Goal: Information Seeking & Learning: Learn about a topic

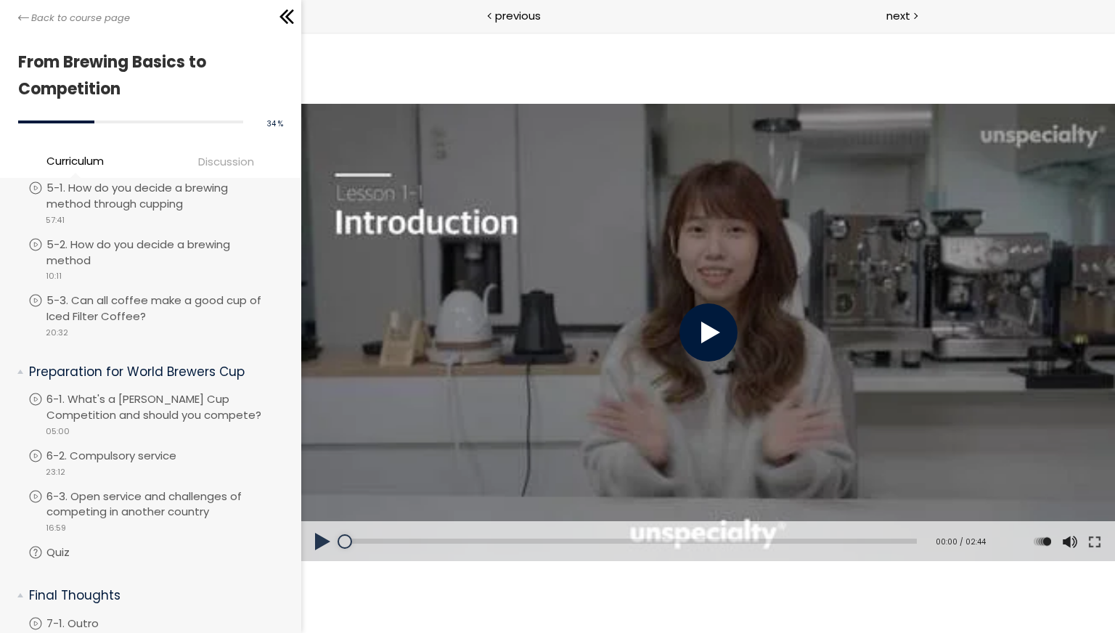
scroll to position [1573, 0]
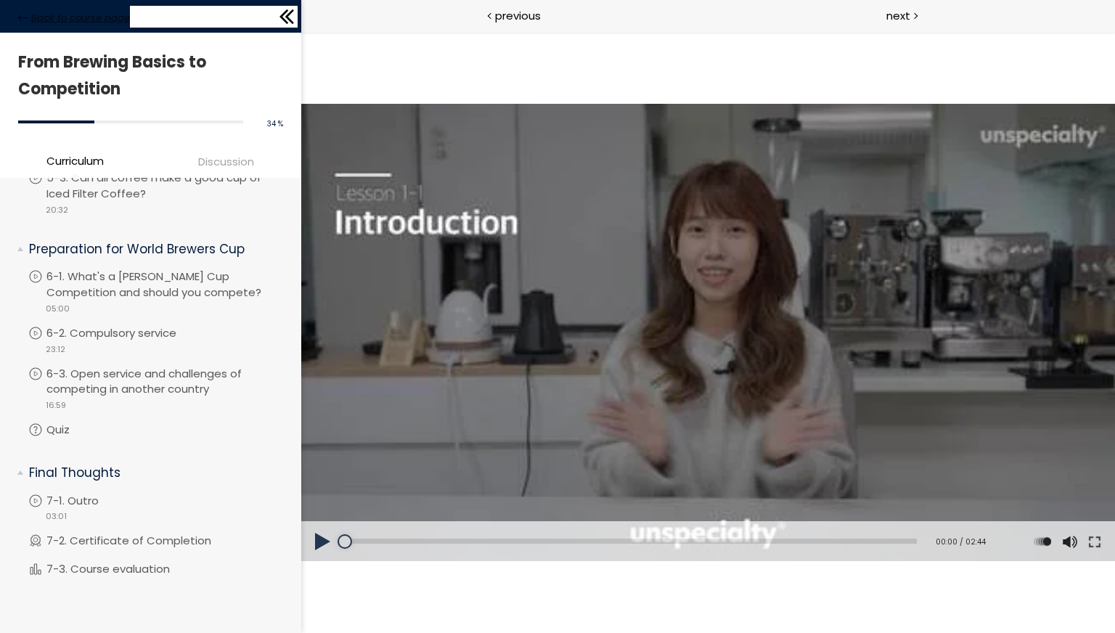
click at [78, 19] on span "Back to course page" at bounding box center [80, 18] width 99 height 15
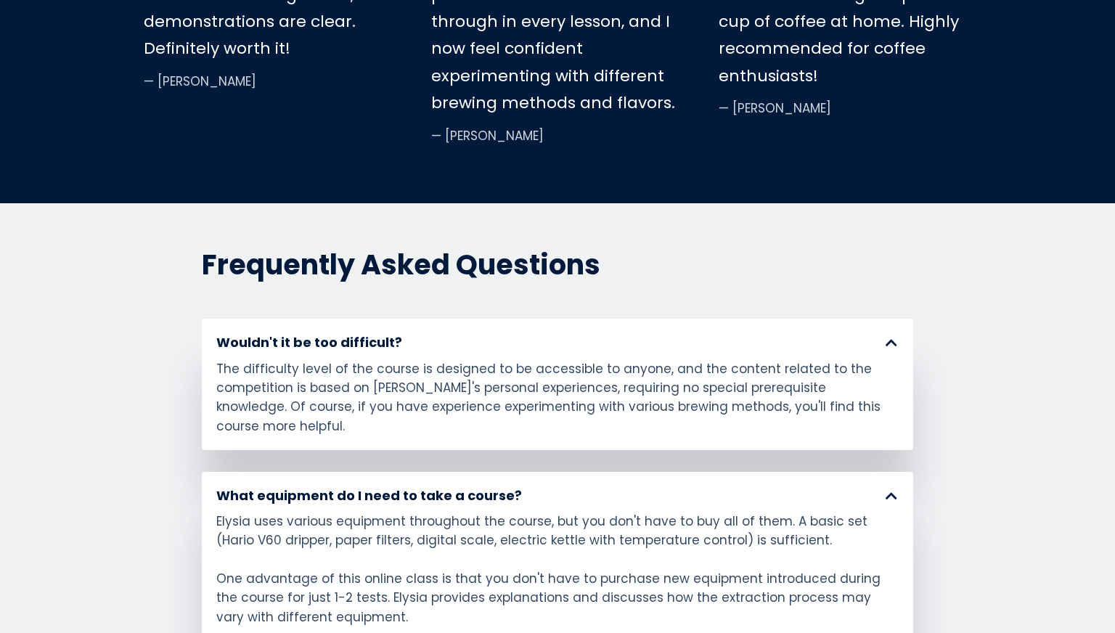
scroll to position [6314, 0]
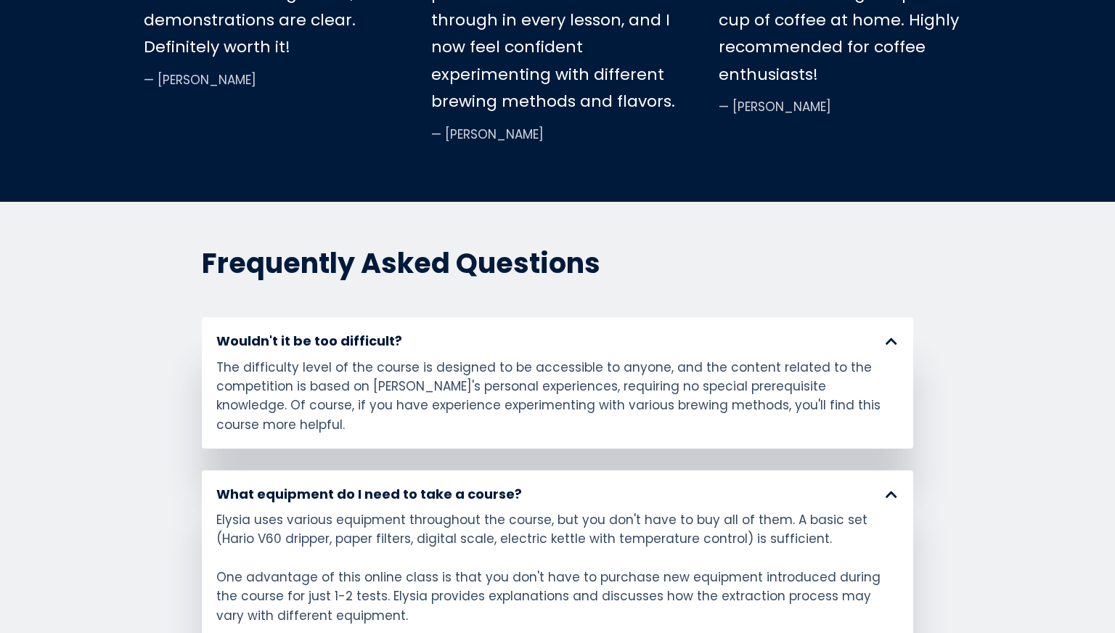
click at [647, 520] on div "Elysia uses various equipment throughout the course, but you don't have to buy …" at bounding box center [557, 596] width 682 height 172
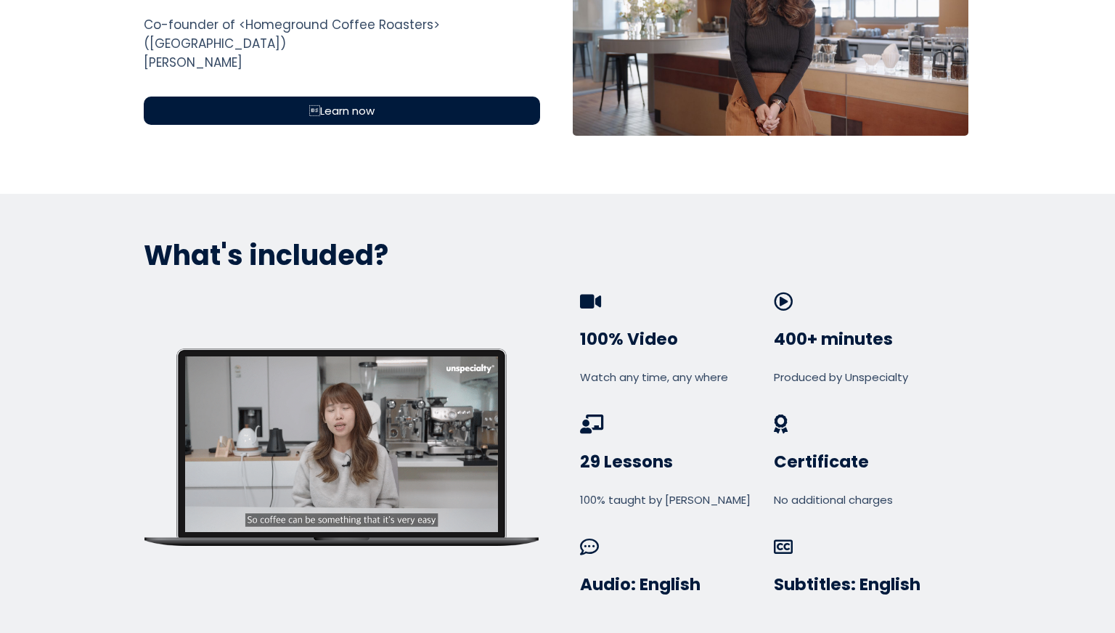
scroll to position [625, 0]
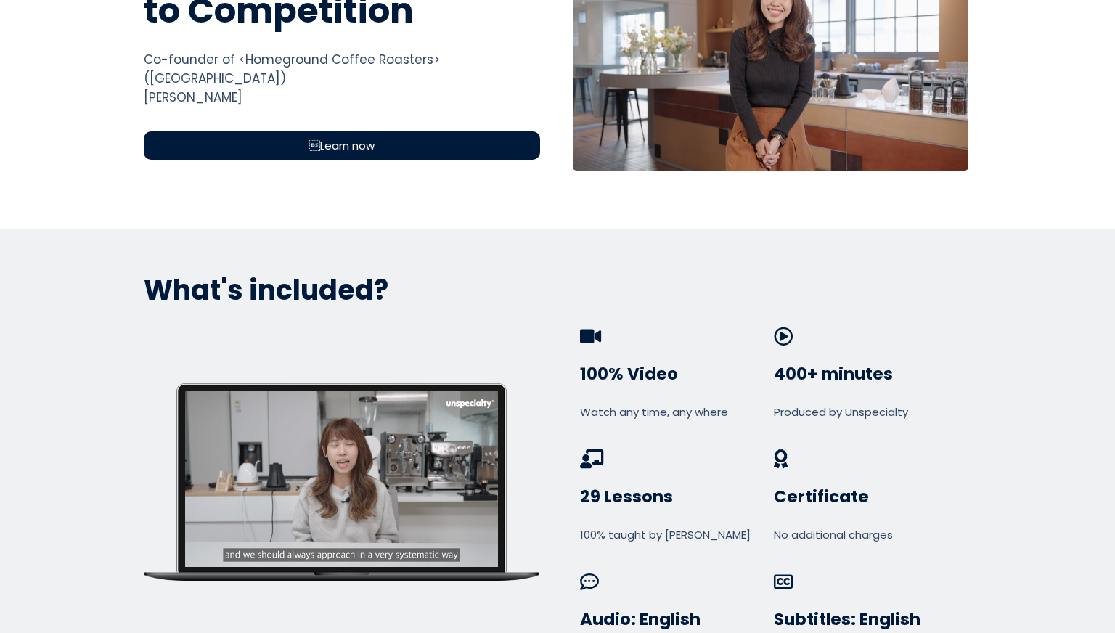
click at [426, 131] on div "Learn now" at bounding box center [342, 145] width 396 height 28
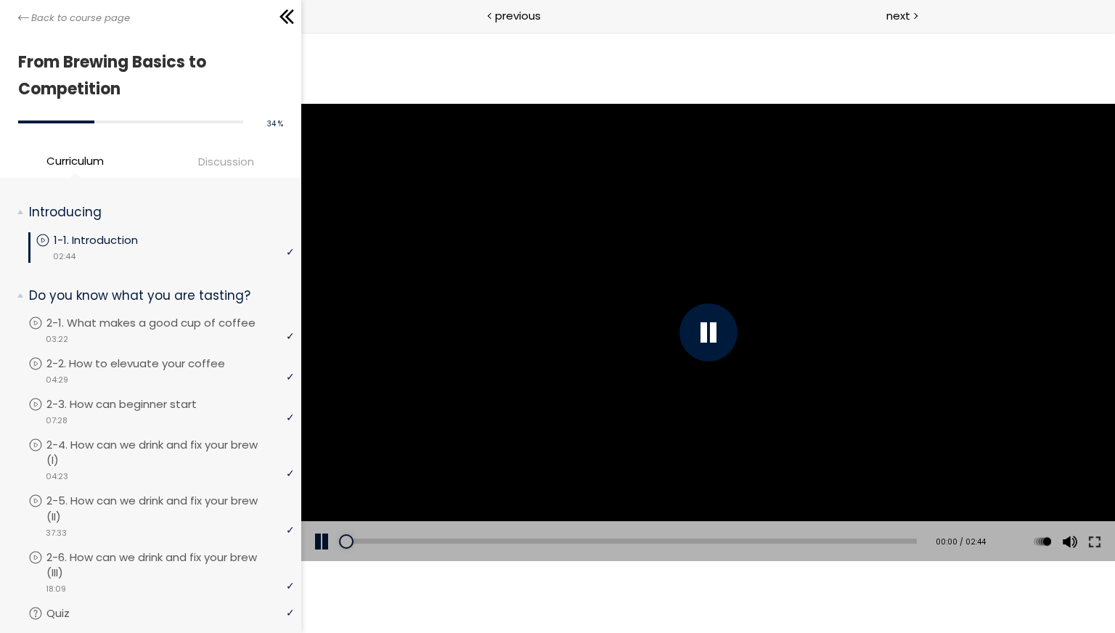
click at [238, 169] on span "Discussion" at bounding box center [226, 161] width 56 height 17
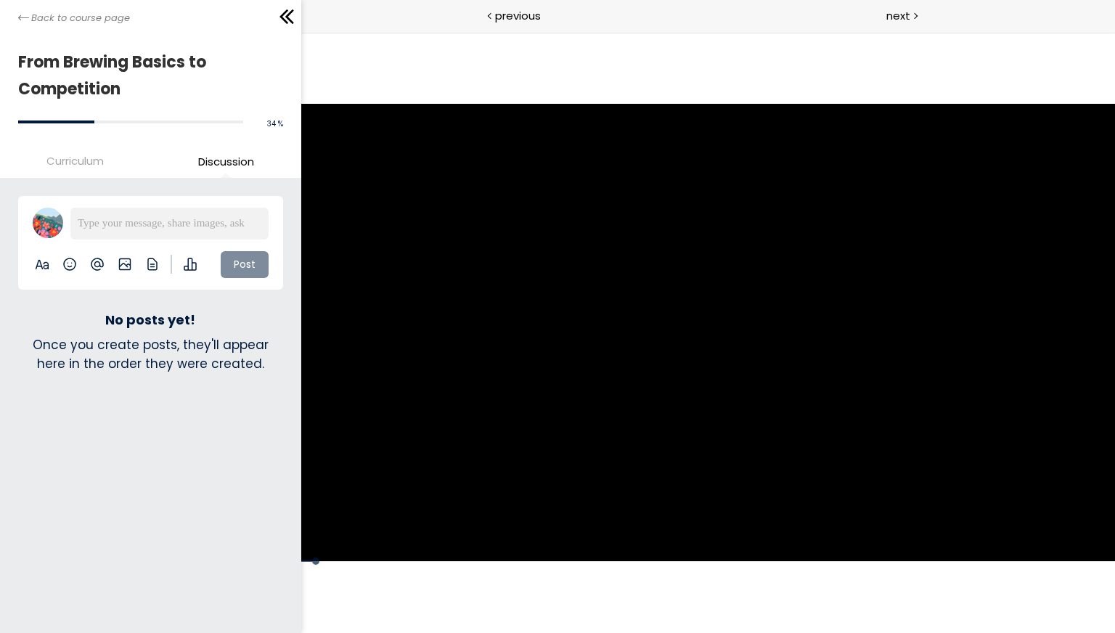
click at [60, 169] on li "Curriculum" at bounding box center [75, 164] width 150 height 24
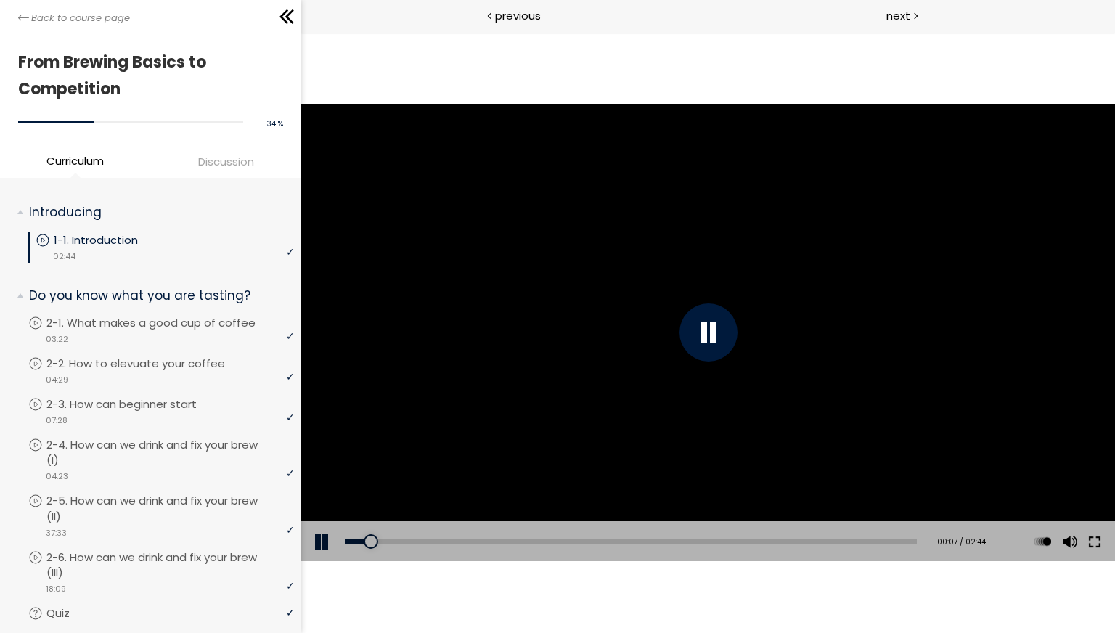
click at [1093, 535] on button at bounding box center [1094, 541] width 26 height 41
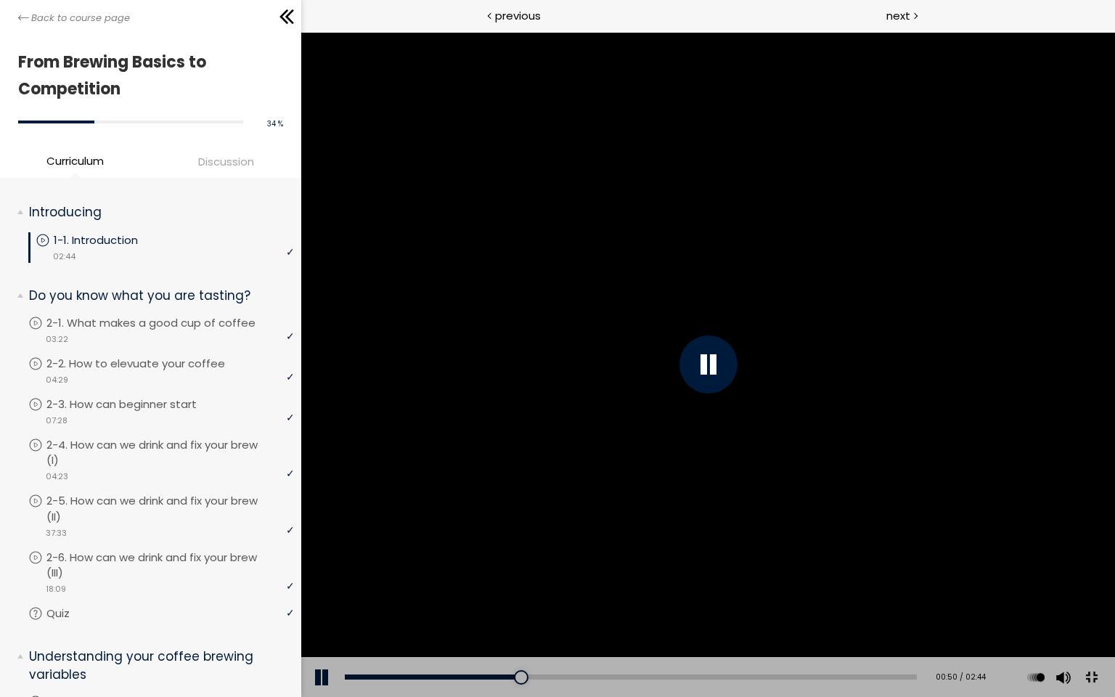
click at [1107, 694] on button at bounding box center [1090, 677] width 33 height 33
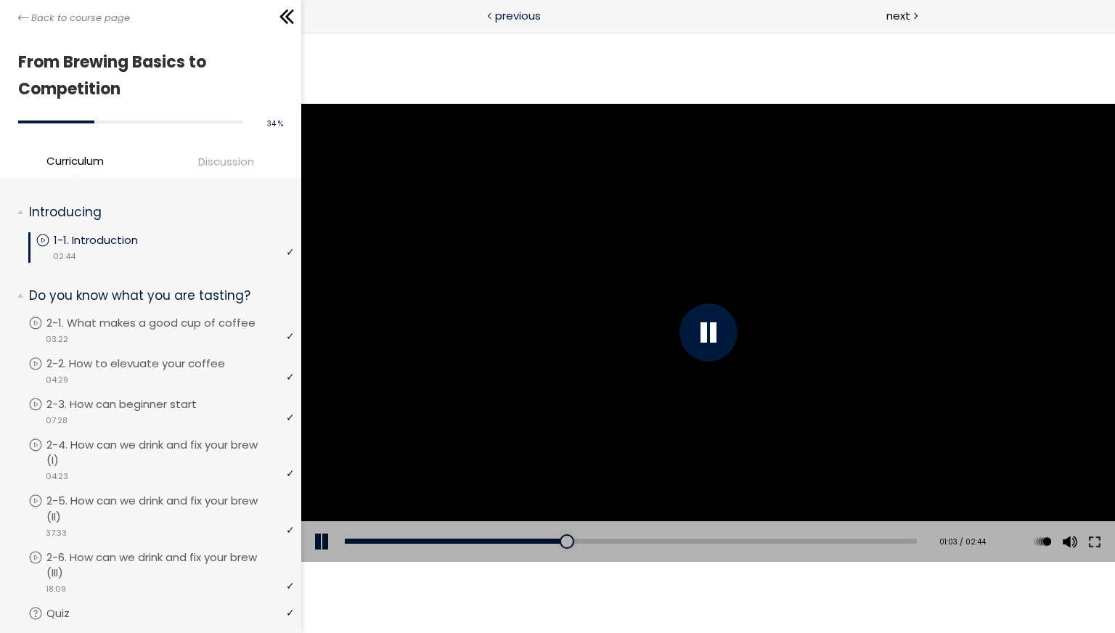
click at [617, 23] on div "previous" at bounding box center [504, 16] width 407 height 33
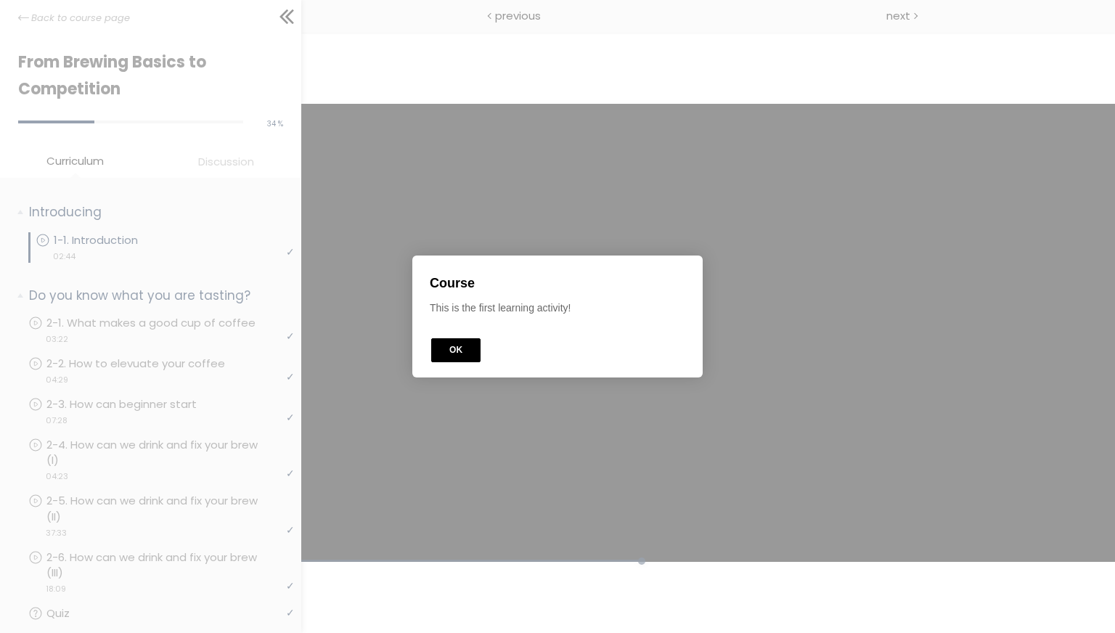
click at [462, 351] on button "OK" at bounding box center [455, 350] width 49 height 24
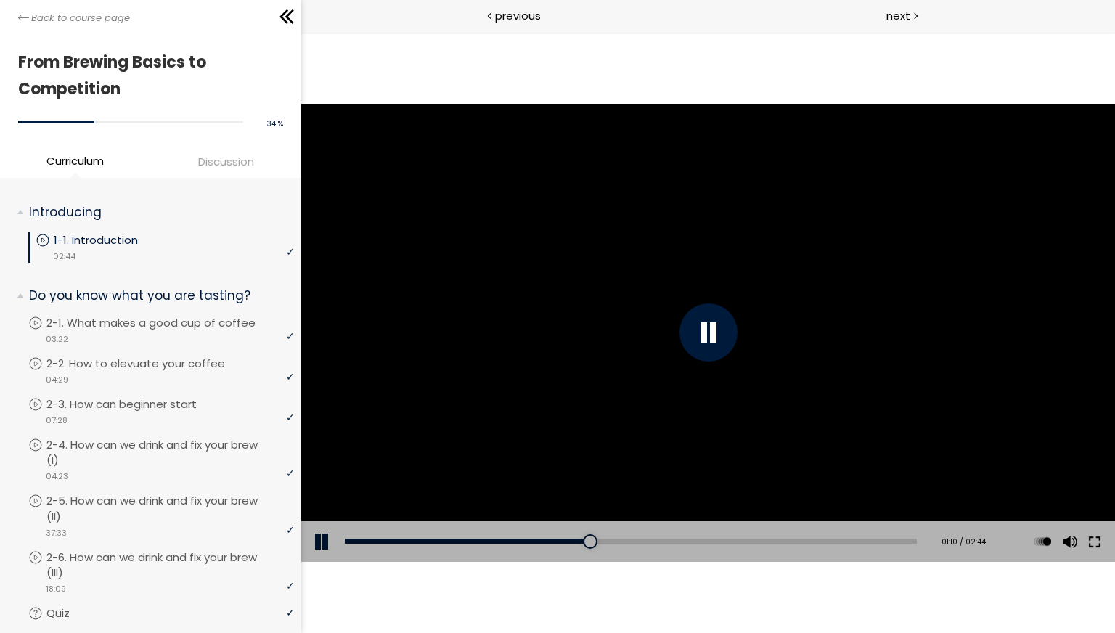
click at [1095, 542] on button at bounding box center [1094, 541] width 26 height 41
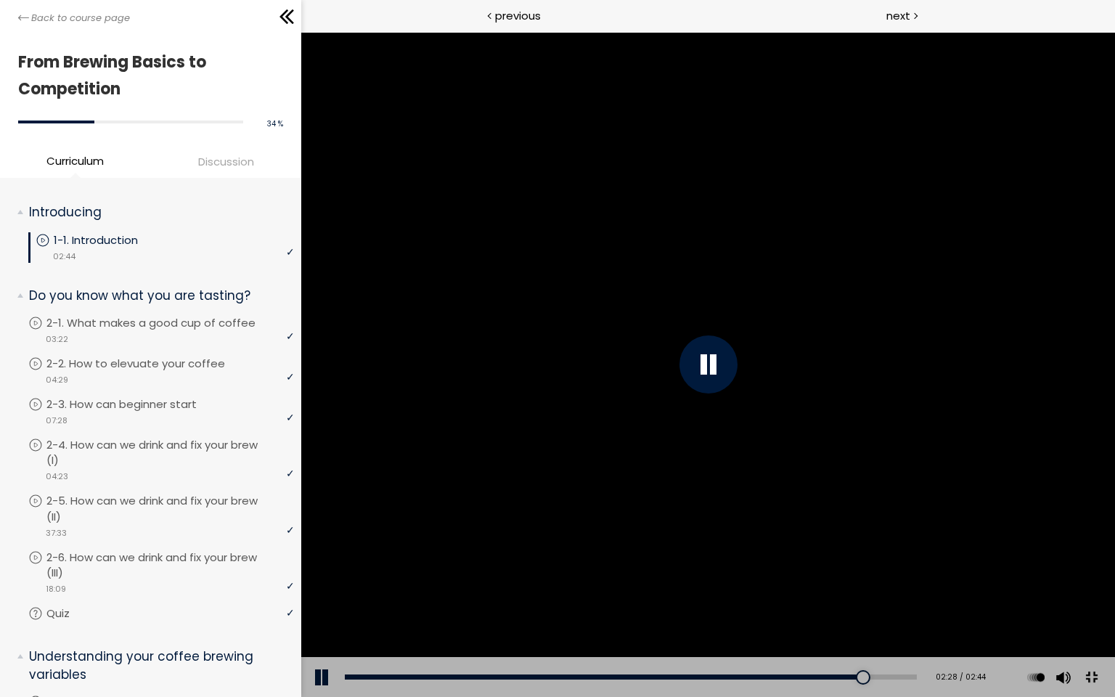
drag, startPoint x: 1393, startPoint y: 708, endPoint x: 1090, endPoint y: 610, distance: 318.8
click at [1107, 694] on button at bounding box center [1090, 677] width 33 height 33
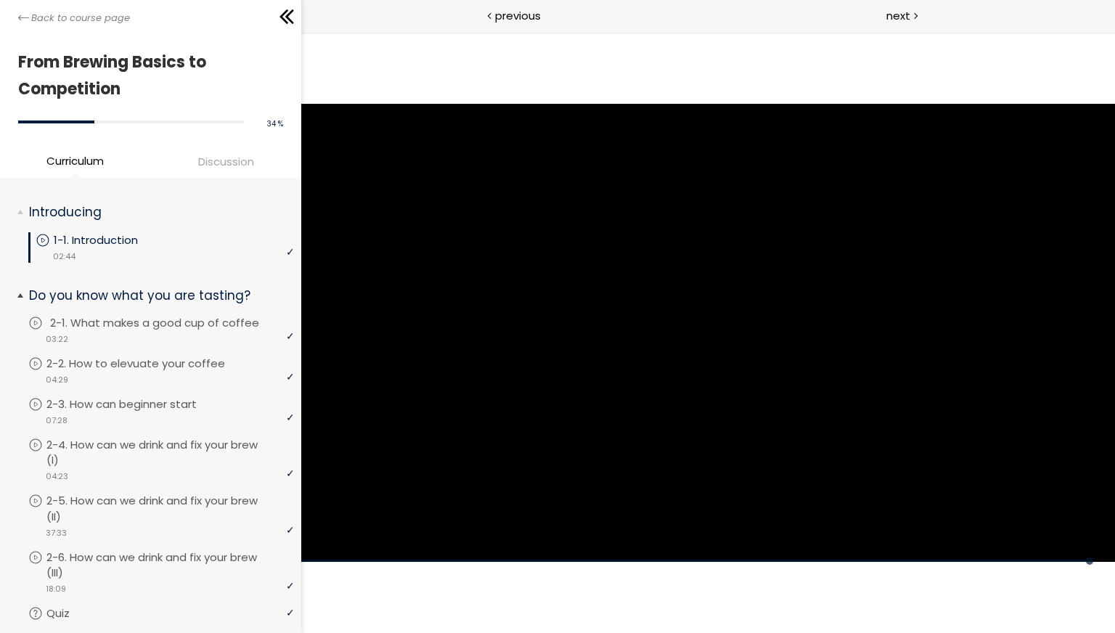
click at [156, 318] on p "2-1. What makes a good cup of coffee" at bounding box center [169, 323] width 238 height 16
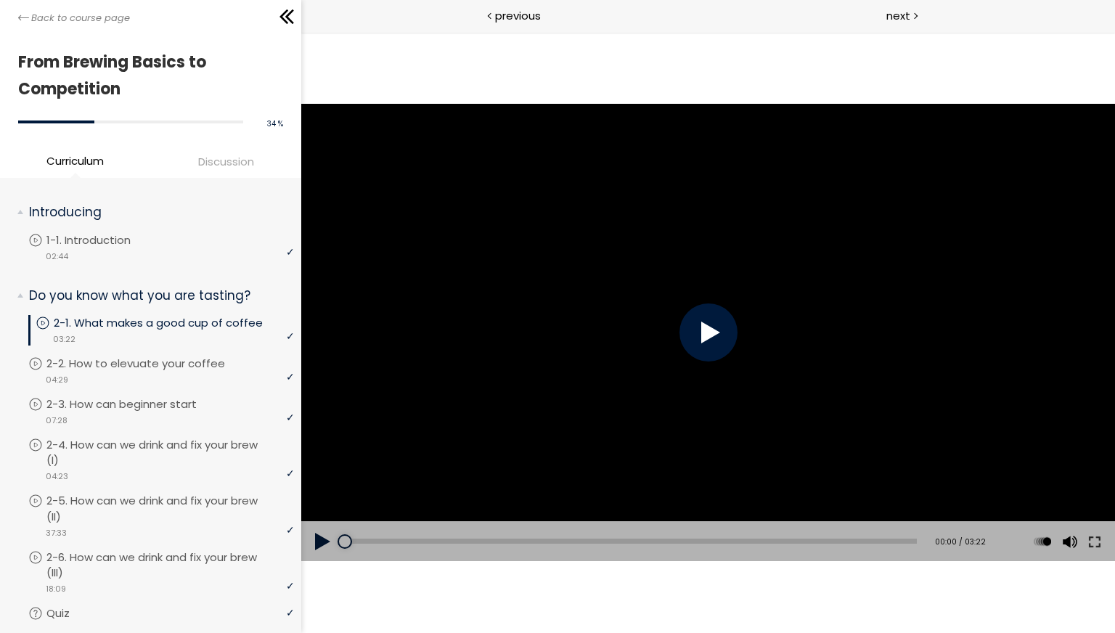
click at [693, 336] on div at bounding box center [708, 332] width 58 height 58
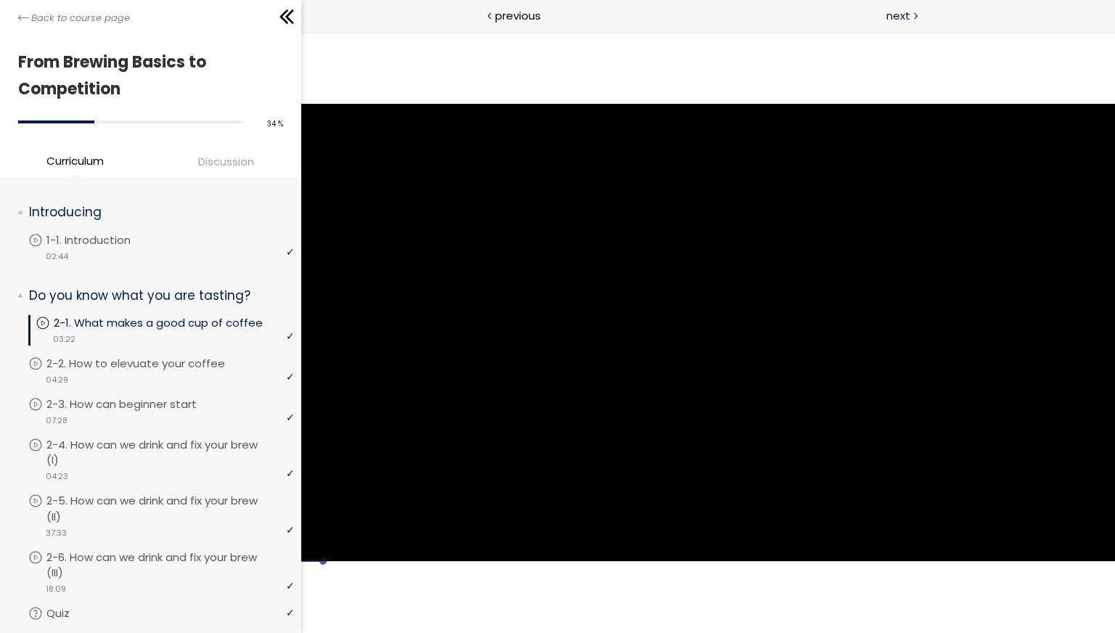
click at [1111, 24] on div "next" at bounding box center [911, 16] width 407 height 33
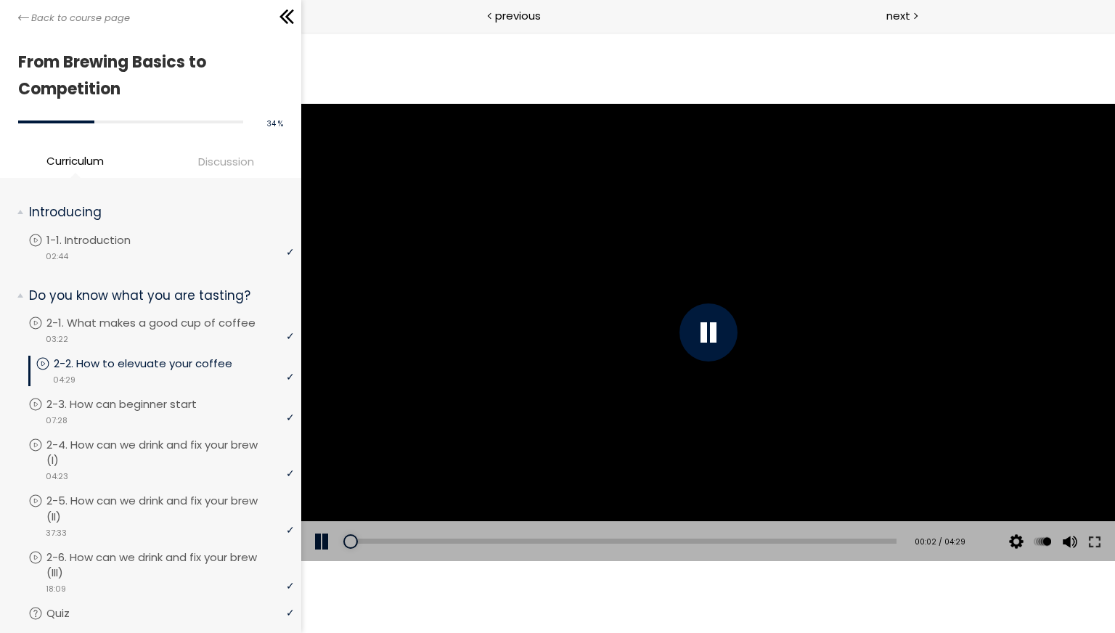
click at [316, 544] on button at bounding box center [323, 541] width 44 height 41
click at [653, 340] on div at bounding box center [708, 333] width 814 height 458
click at [314, 539] on button at bounding box center [323, 541] width 44 height 41
click at [1098, 27] on div "next" at bounding box center [911, 16] width 407 height 33
click at [703, 330] on div at bounding box center [708, 332] width 58 height 58
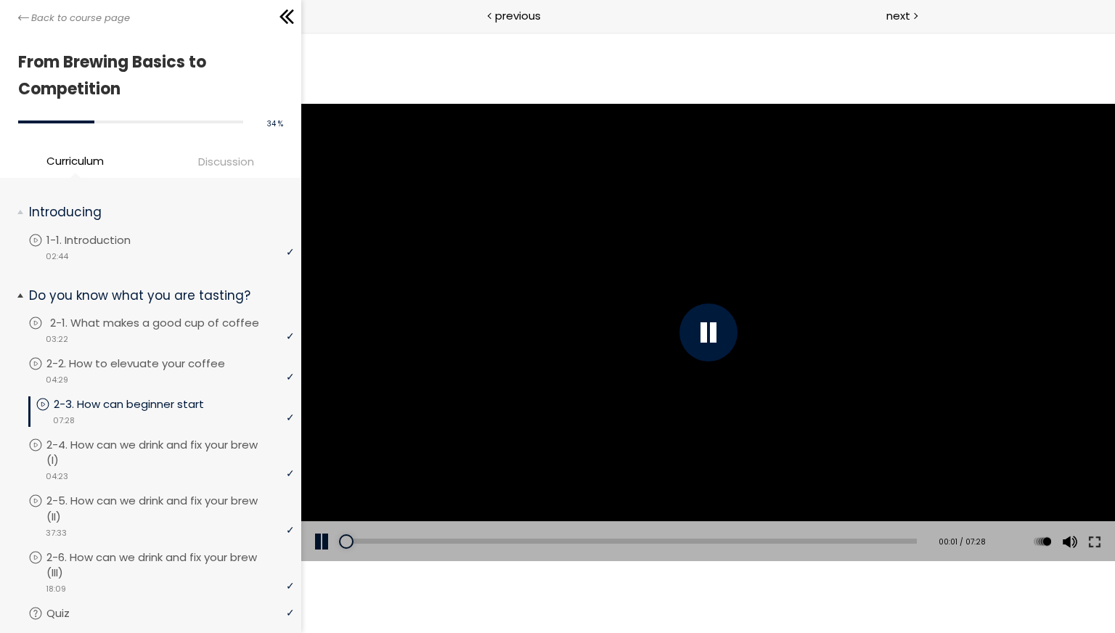
click at [151, 327] on p "2-1. What makes a good cup of coffee" at bounding box center [169, 323] width 238 height 16
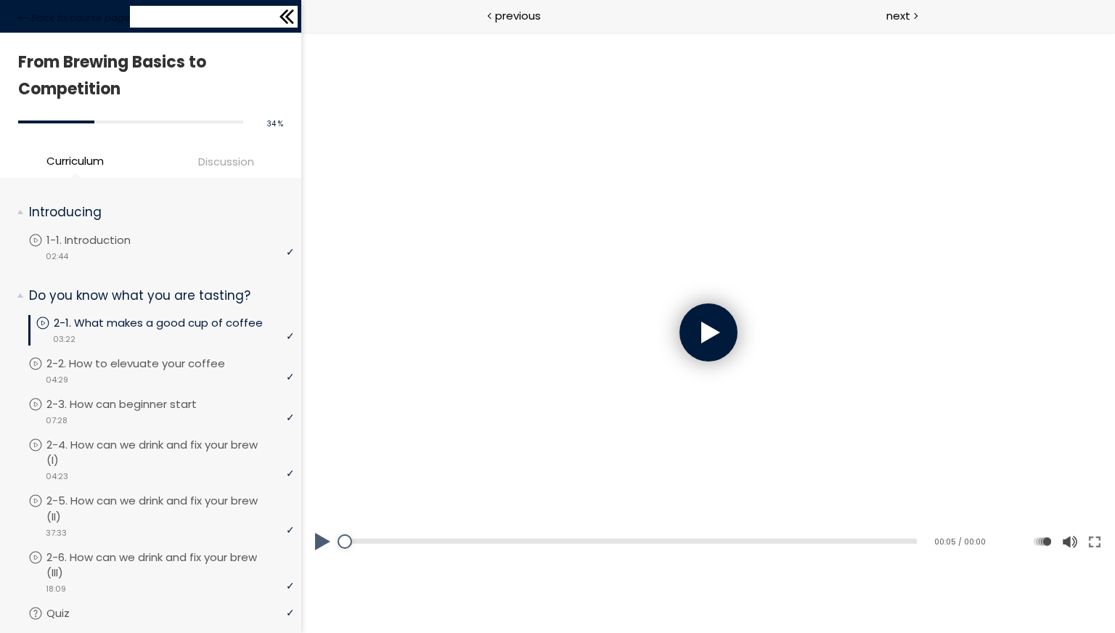
click at [288, 17] on icon at bounding box center [287, 17] width 22 height 22
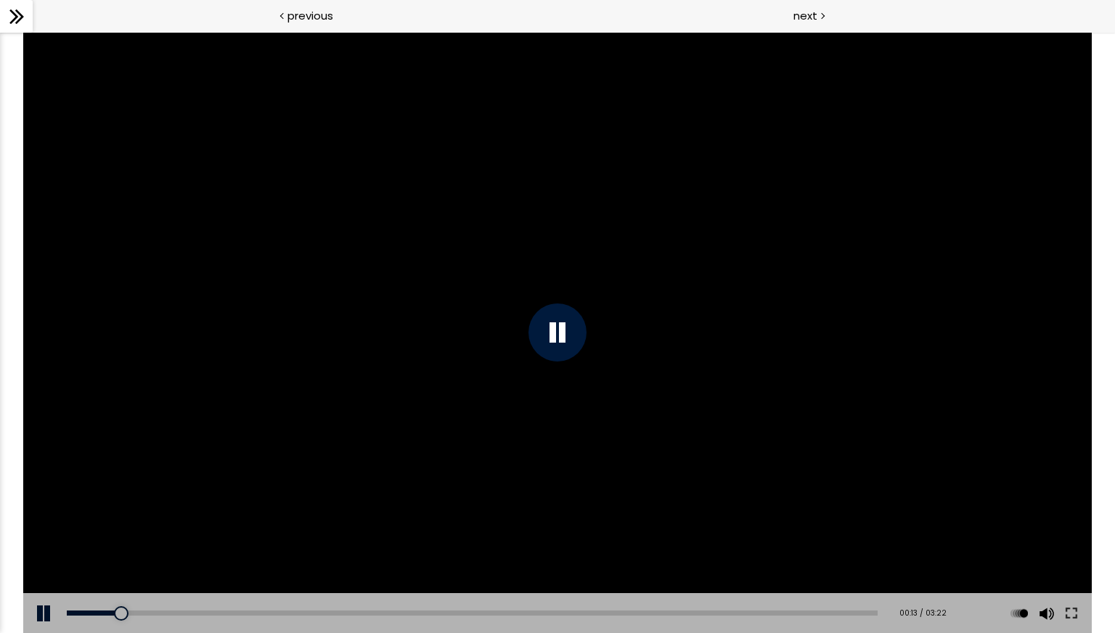
click at [561, 352] on div at bounding box center [557, 332] width 58 height 58
click at [523, 327] on div at bounding box center [557, 332] width 1068 height 601
click at [344, 240] on div at bounding box center [557, 332] width 1068 height 601
click at [536, 314] on div at bounding box center [557, 332] width 58 height 58
drag, startPoint x: 211, startPoint y: 89, endPoint x: 221, endPoint y: 73, distance: 18.9
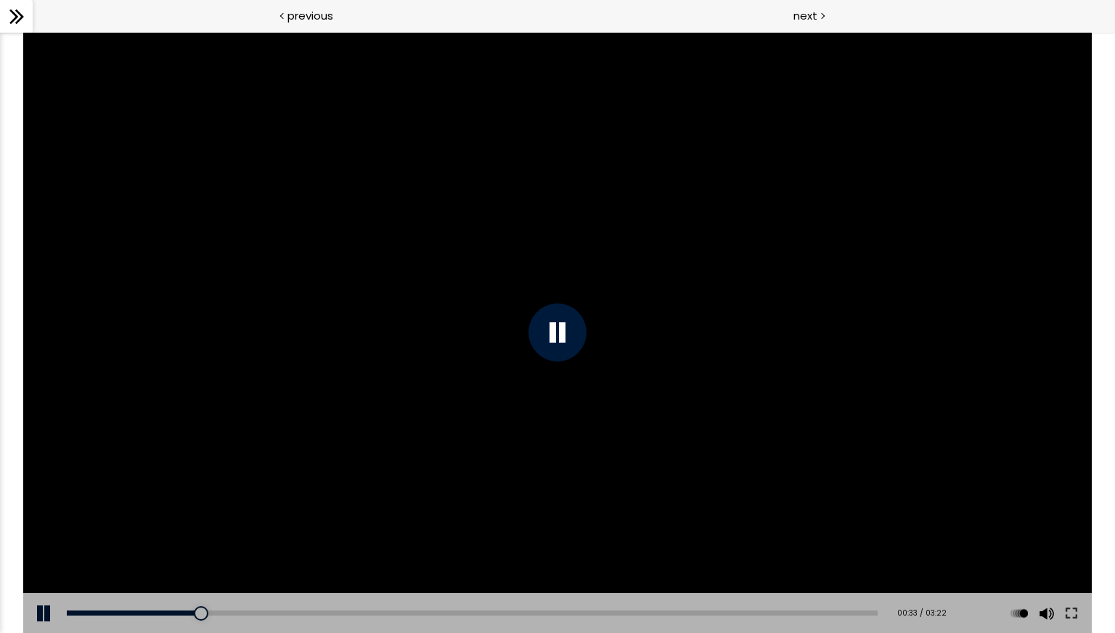
drag, startPoint x: 215, startPoint y: 89, endPoint x: 271, endPoint y: 118, distance: 63.6
drag, startPoint x: 116, startPoint y: 7, endPoint x: 121, endPoint y: 22, distance: 16.1
click at [17, 14] on button at bounding box center [13, 12] width 9 height 1
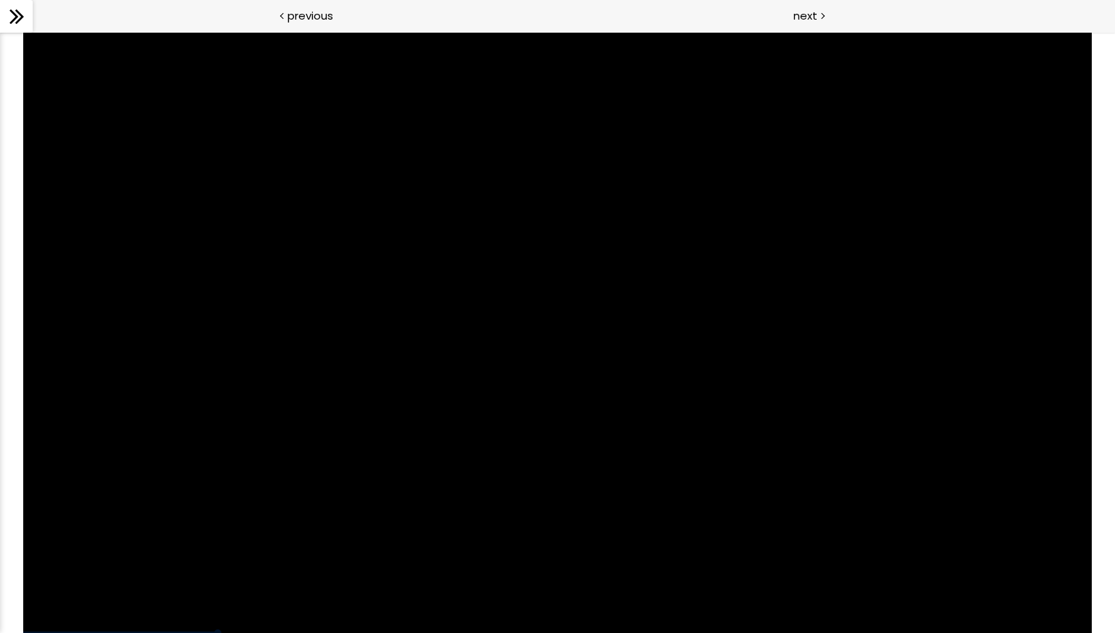
click at [35, 14] on button at bounding box center [30, 12] width 9 height 1
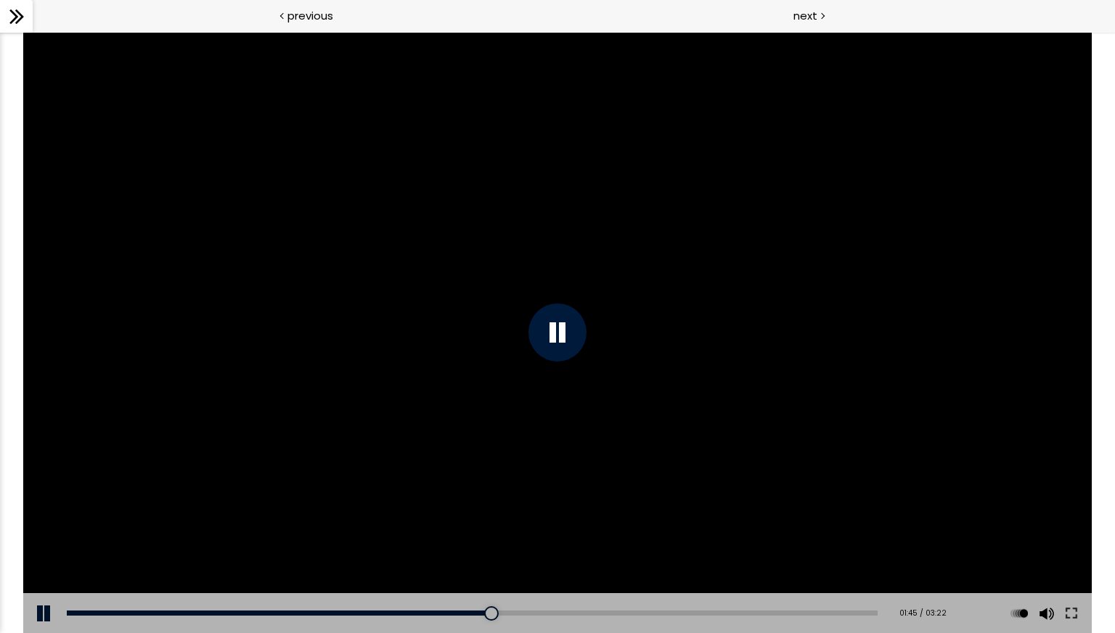
click at [41, 617] on button at bounding box center [45, 613] width 44 height 41
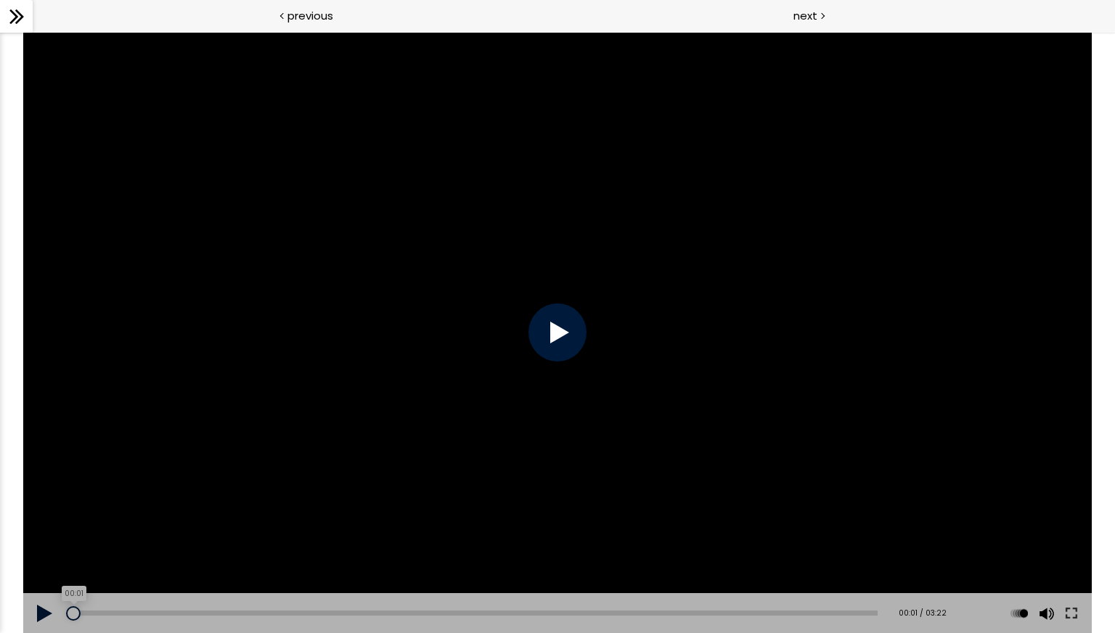
click at [73, 613] on div "00:01" at bounding box center [472, 612] width 811 height 5
click at [569, 331] on div at bounding box center [557, 332] width 58 height 58
click at [566, 319] on div at bounding box center [557, 332] width 58 height 58
click at [907, 463] on div at bounding box center [557, 332] width 1068 height 601
drag, startPoint x: 220, startPoint y: 102, endPoint x: 232, endPoint y: 88, distance: 18.5
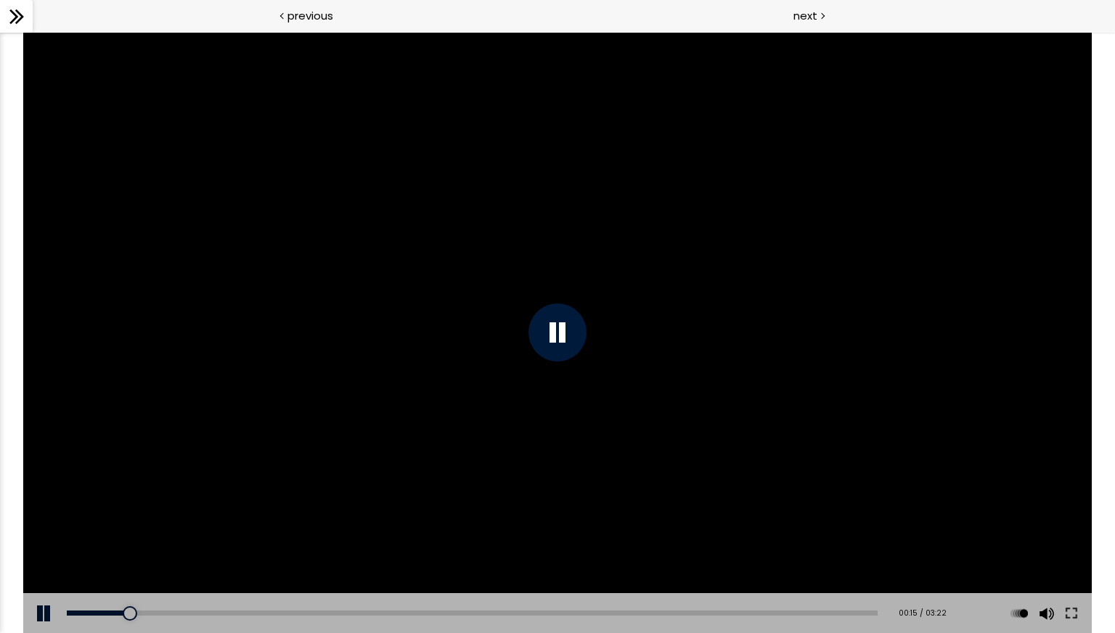
click at [35, 14] on button at bounding box center [30, 12] width 9 height 1
click at [1073, 609] on button at bounding box center [1071, 613] width 26 height 41
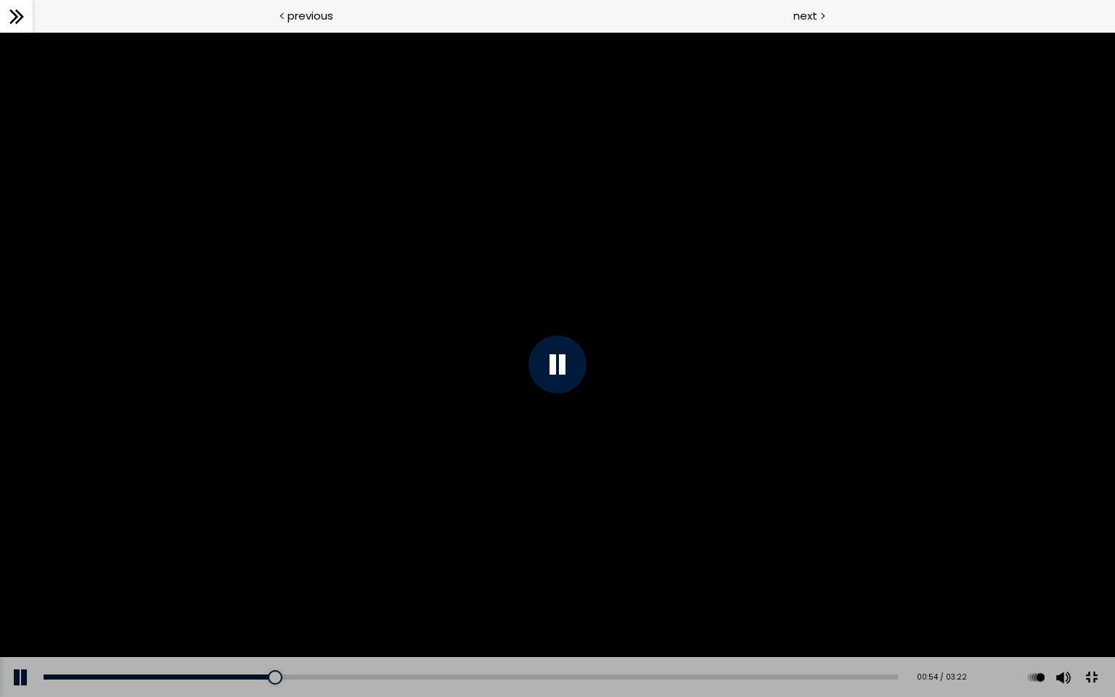
click at [1089, 694] on button at bounding box center [1091, 677] width 33 height 33
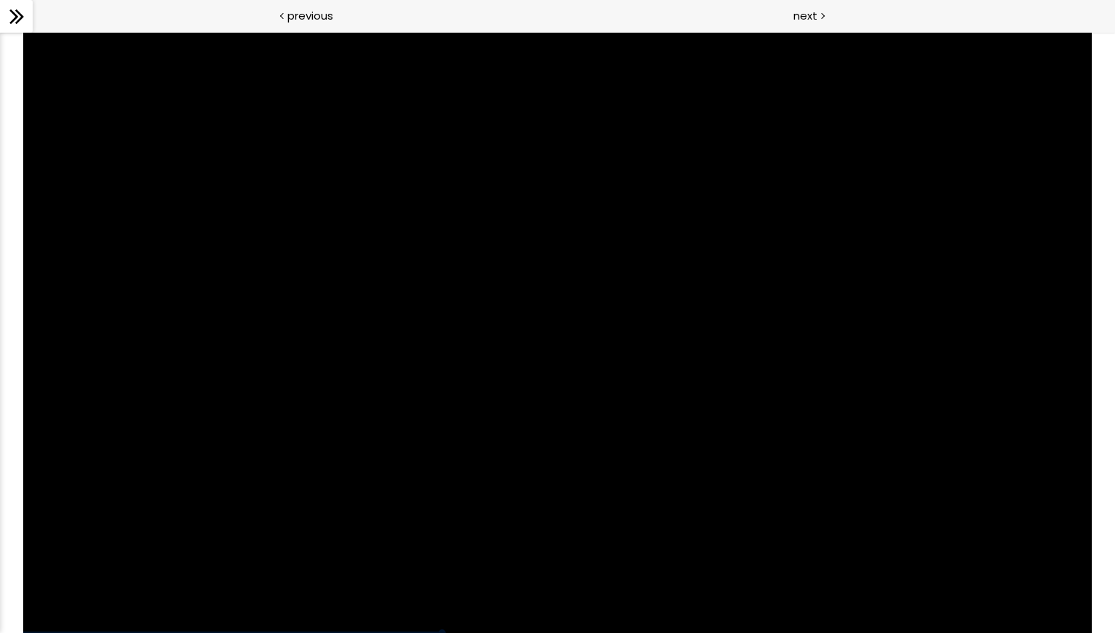
click at [1092, 167] on div "Click for sound @keyframes VOLUME_SMALL_WAVE_FLASH { 0% { opacity: 0; } 33% { o…" at bounding box center [557, 332] width 1115 height 601
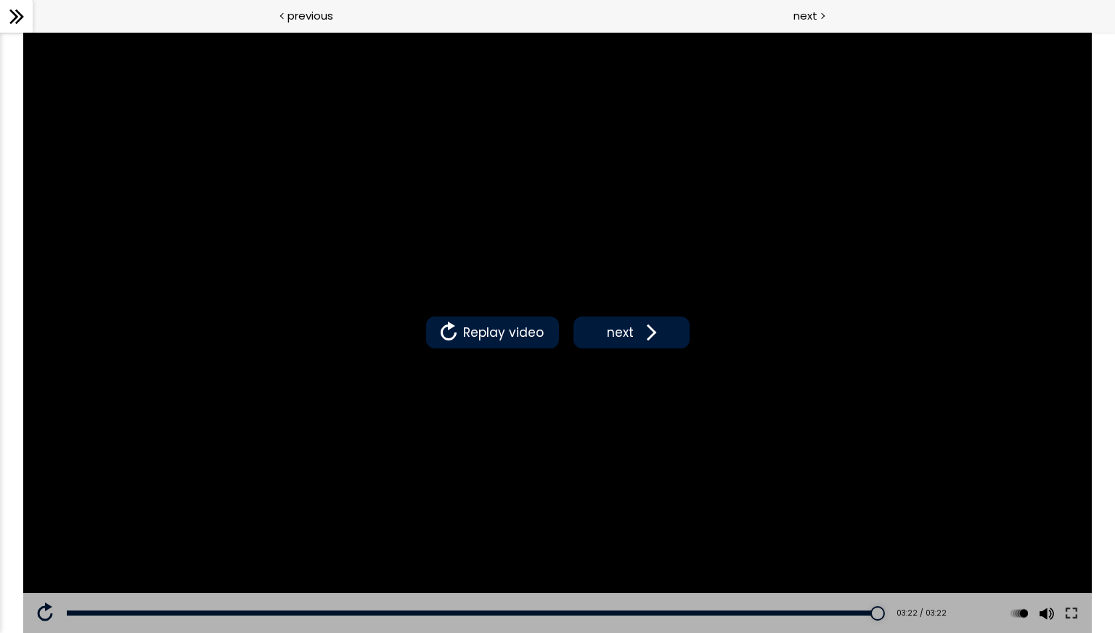
click at [1095, 241] on div "Click for sound @keyframes VOLUME_SMALL_WAVE_FLASH { 0% { opacity: 0; } 33% { o…" at bounding box center [557, 332] width 1115 height 601
click at [488, 324] on span "Replay video" at bounding box center [503, 332] width 88 height 19
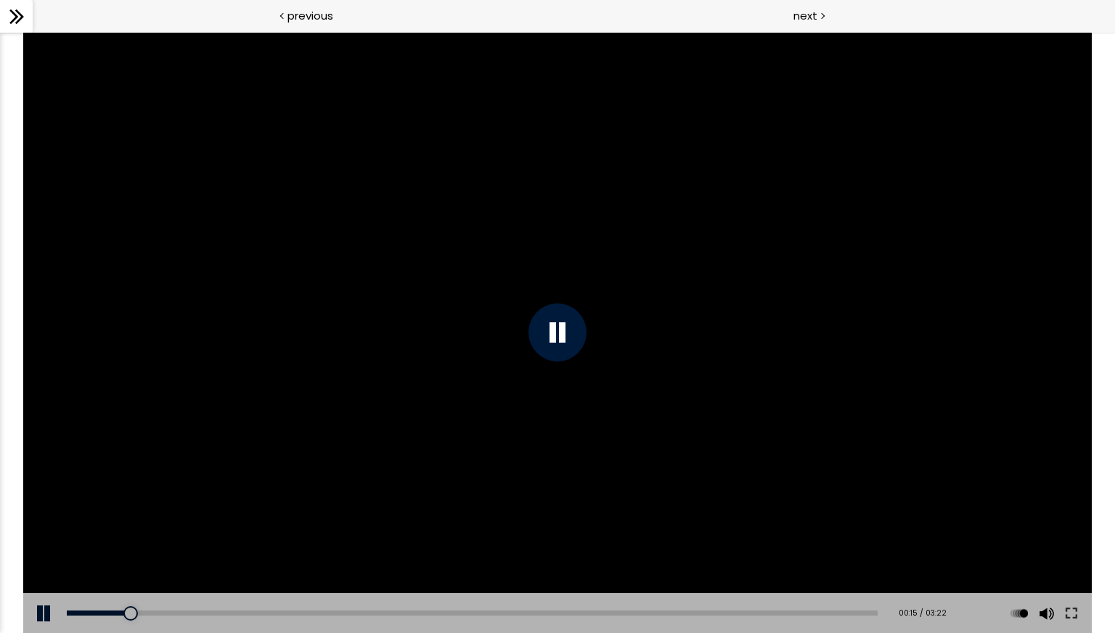
click at [393, 393] on div at bounding box center [557, 332] width 1068 height 601
click at [612, 284] on div at bounding box center [557, 332] width 1068 height 601
drag, startPoint x: 152, startPoint y: 29, endPoint x: 1390, endPoint y: 258, distance: 1258.7
click at [1115, 34] on html "Course, From Brewing Basics to Competition New message Contents Bookmark Settin…" at bounding box center [557, 17] width 1115 height 34
click at [17, 14] on button at bounding box center [13, 12] width 9 height 1
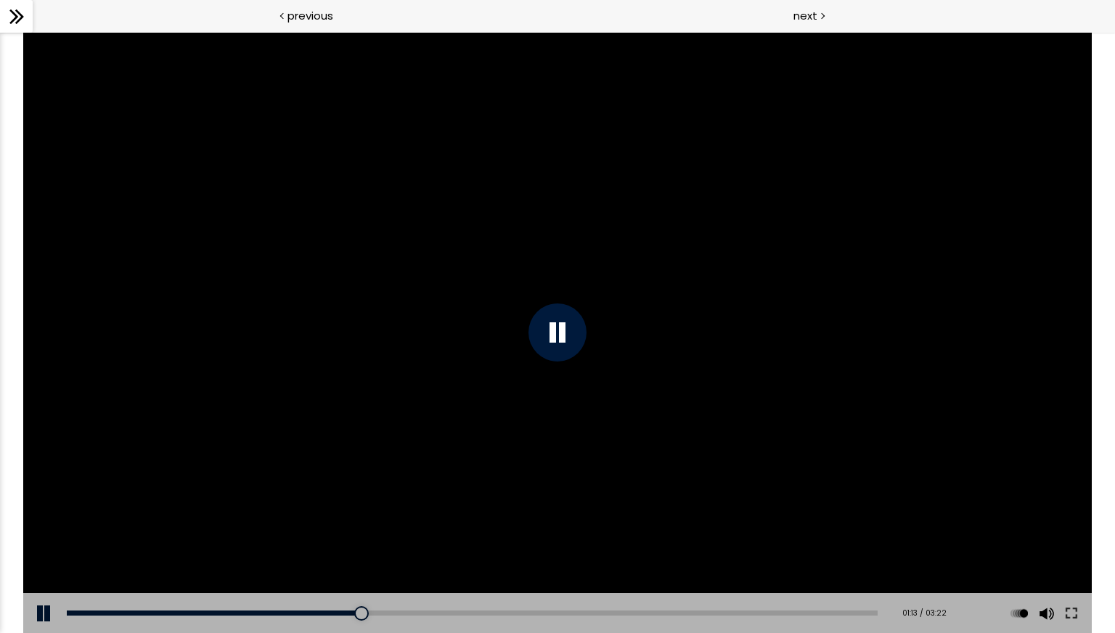
click at [35, 14] on button at bounding box center [30, 12] width 9 height 1
click at [1103, 108] on div "Click for sound @keyframes VOLUME_SMALL_WAVE_FLASH { 0% { opacity: 0; } 33% { o…" at bounding box center [557, 332] width 1115 height 601
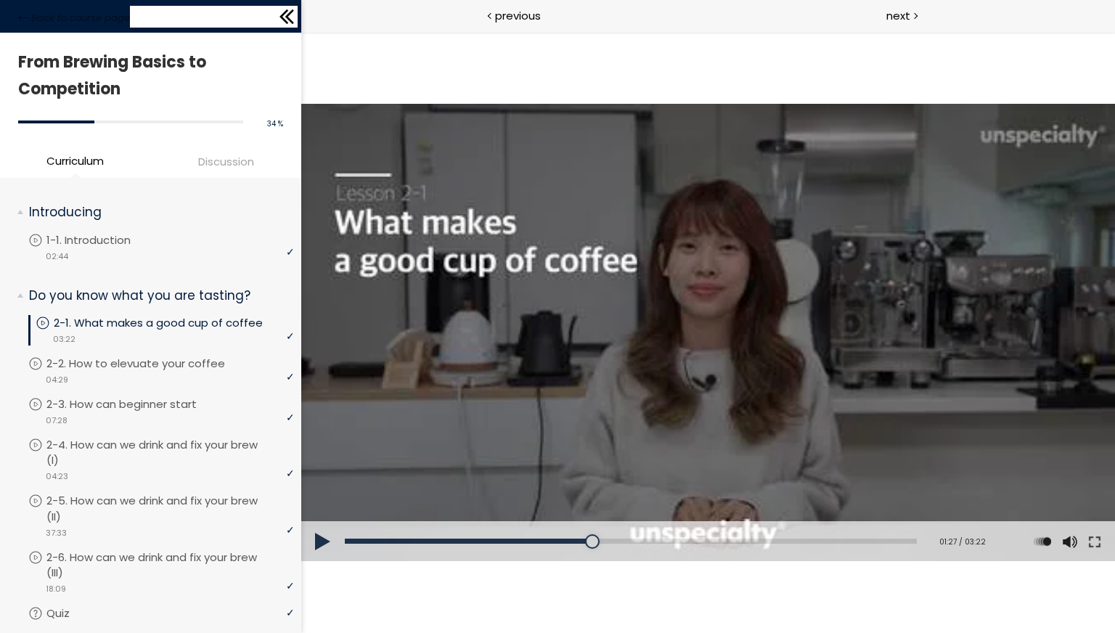
click at [285, 14] on icon at bounding box center [287, 17] width 22 height 22
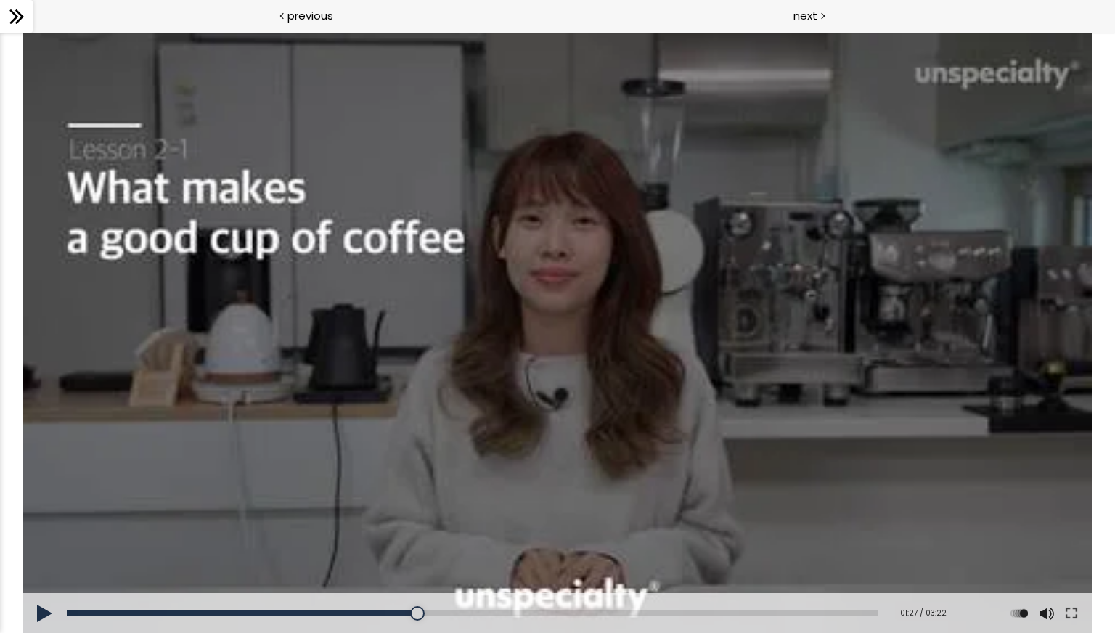
click at [565, 306] on div at bounding box center [557, 332] width 1068 height 601
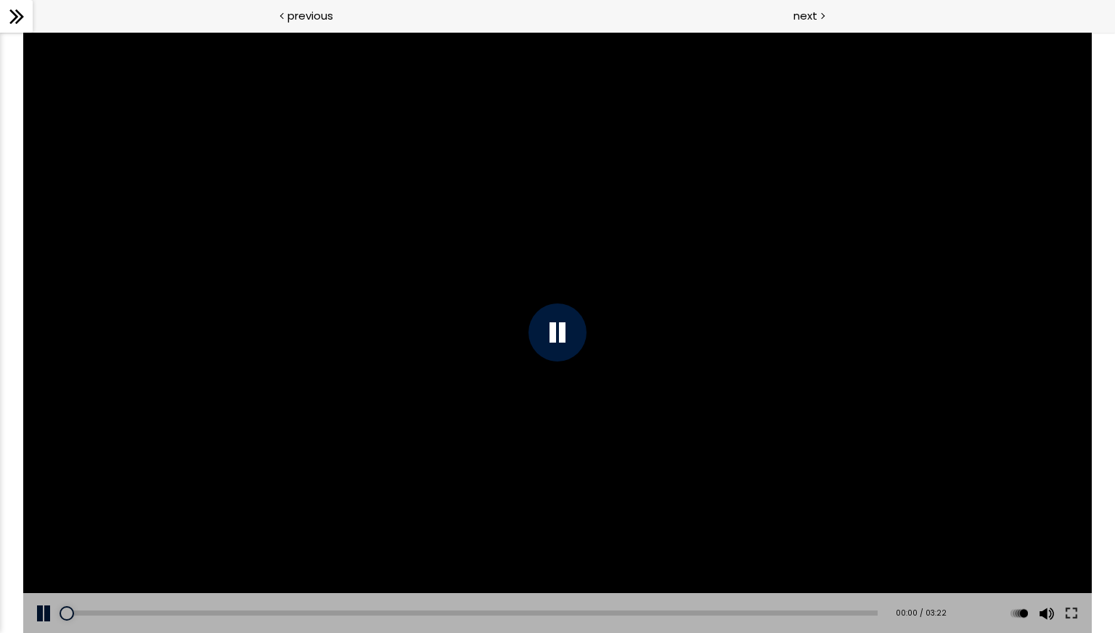
drag, startPoint x: 424, startPoint y: 610, endPoint x: 0, endPoint y: 506, distance: 436.6
click at [0, 506] on div "Click for sound @keyframes VOLUME_SMALL_WAVE_FLASH { 0% { opacity: 0; } 33% { o…" at bounding box center [557, 332] width 1115 height 601
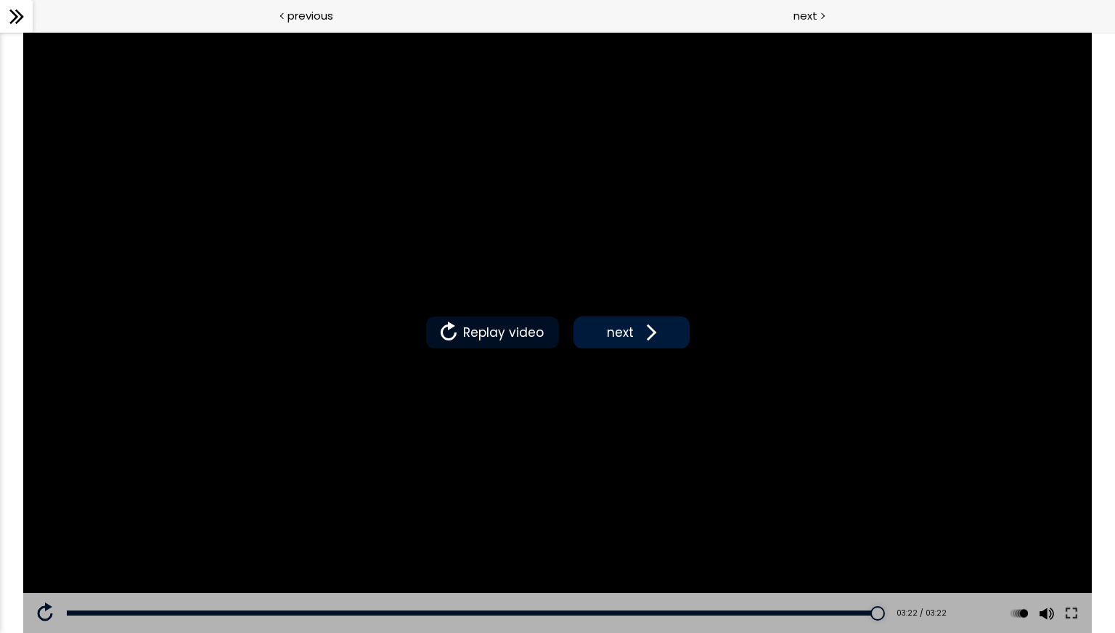
click at [538, 336] on span "Replay video" at bounding box center [503, 332] width 88 height 19
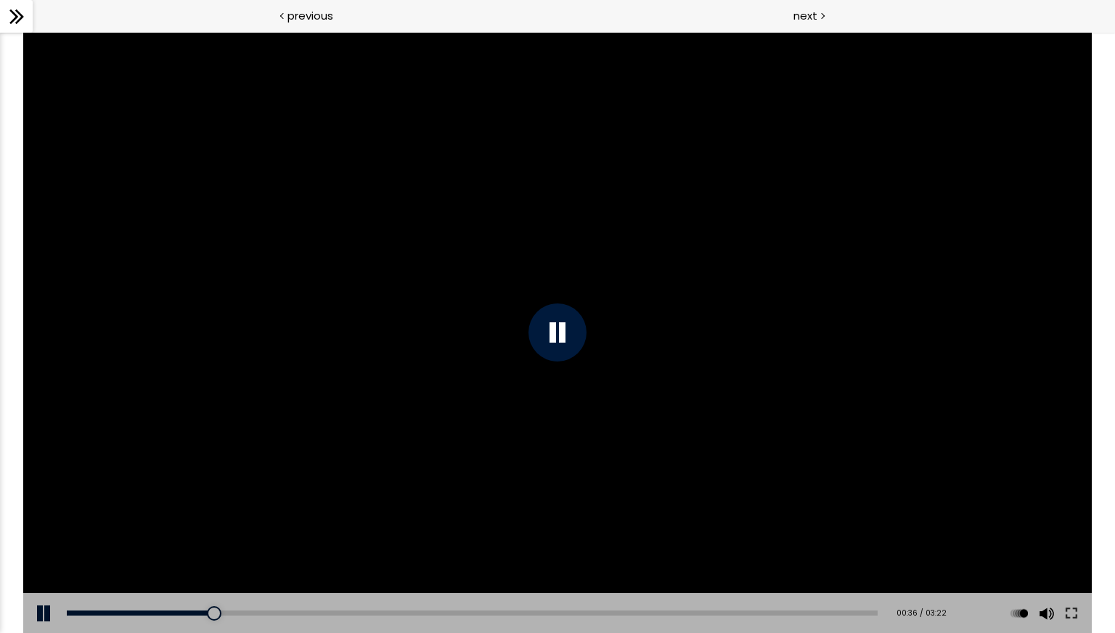
click at [555, 346] on div at bounding box center [557, 332] width 58 height 58
